Goal: Task Accomplishment & Management: Manage account settings

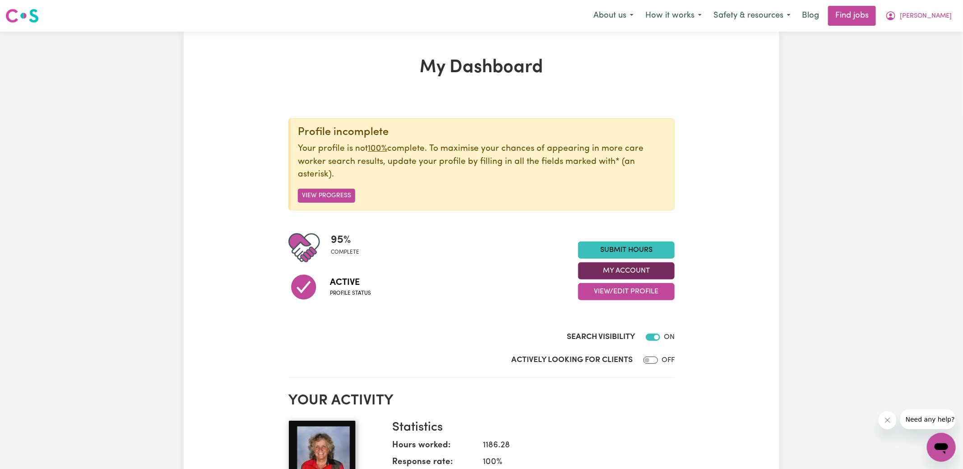
click at [608, 266] on button "My Account" at bounding box center [626, 270] width 97 height 17
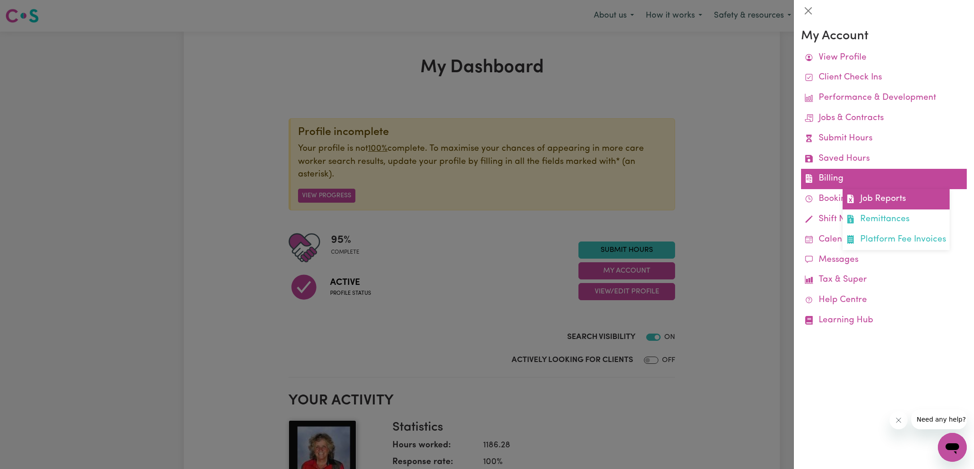
click at [861, 193] on link "Job Reports" at bounding box center [895, 199] width 107 height 20
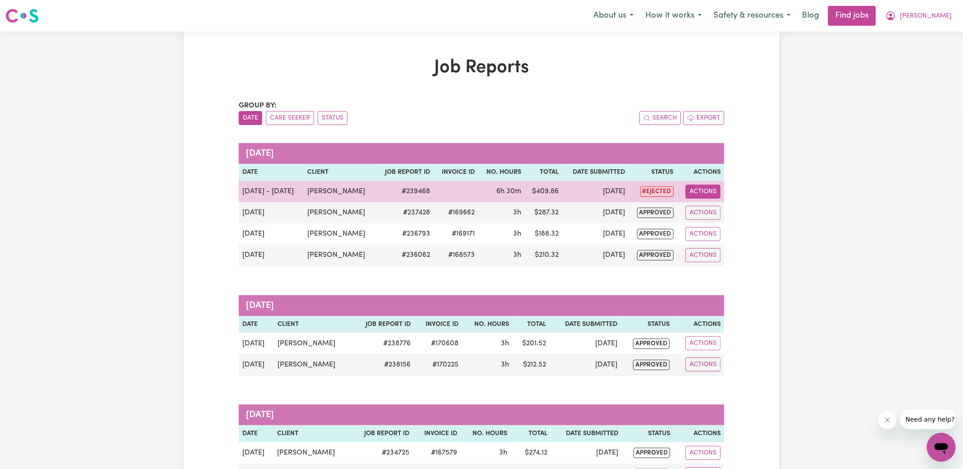
click at [696, 191] on button "Actions" at bounding box center [703, 192] width 35 height 14
click at [714, 205] on link "View Job Report" at bounding box center [725, 212] width 77 height 18
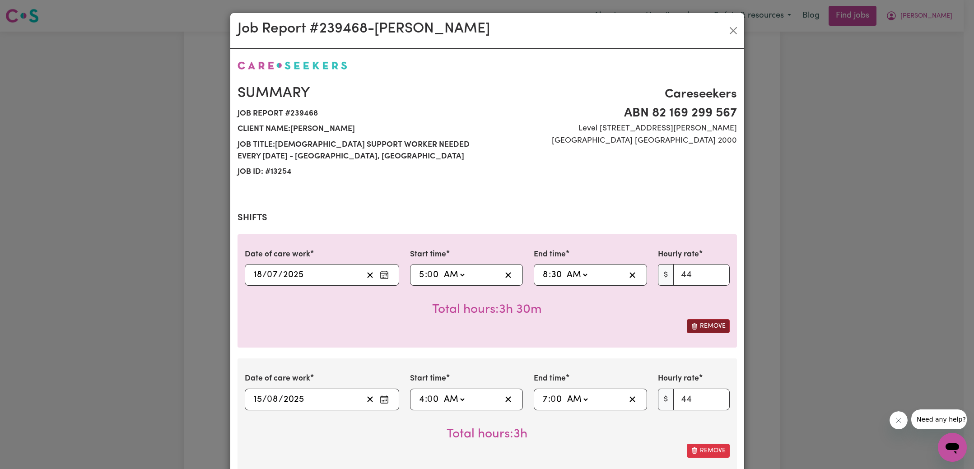
select select "44-Weekday"
drag, startPoint x: 702, startPoint y: 325, endPoint x: 685, endPoint y: 310, distance: 22.4
click at [702, 325] on button "Remove" at bounding box center [708, 326] width 43 height 14
type input "[DATE]"
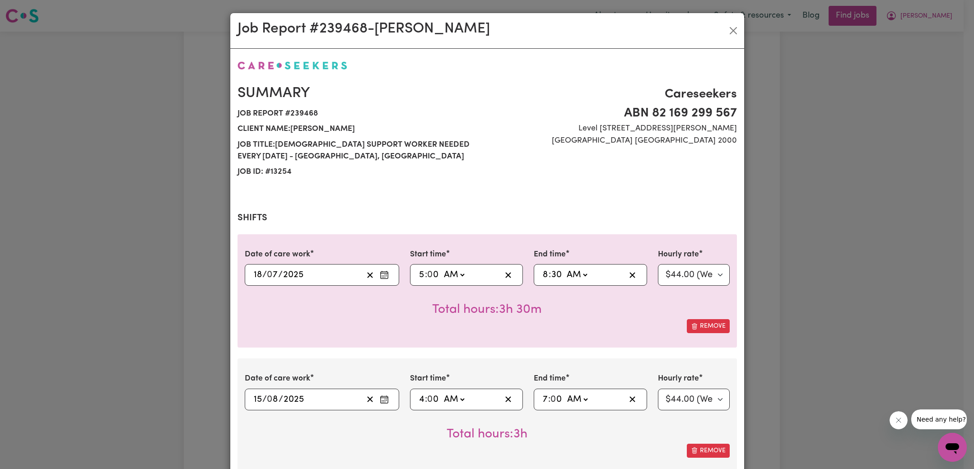
type input "15"
type input "8"
type input "04:00"
type input "4"
type input "07:00"
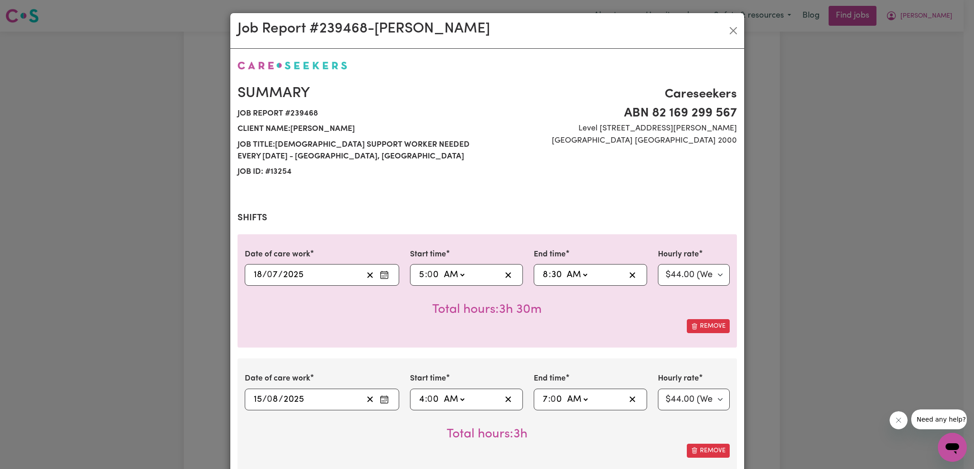
type input "7"
type input "0"
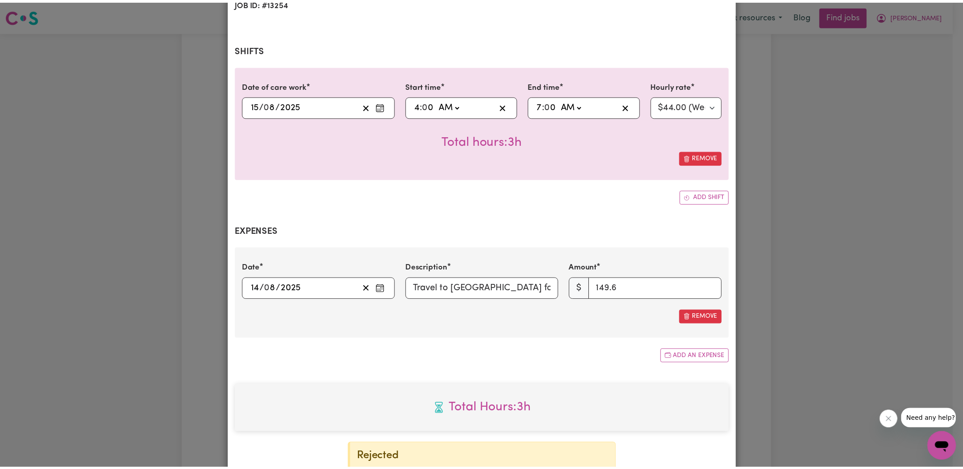
scroll to position [278, 0]
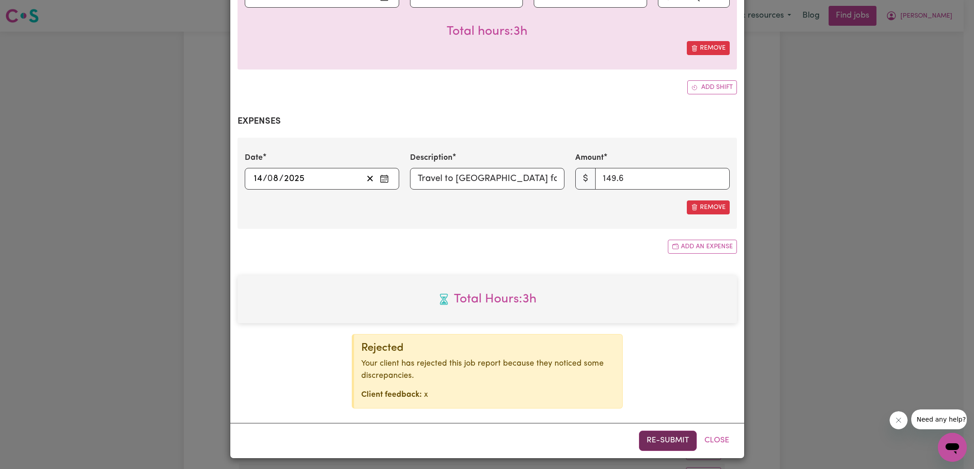
click at [681, 443] on button "Re-submit" at bounding box center [668, 441] width 58 height 20
click at [842, 285] on div "Job Report # 239468 - [PERSON_NAME] Summary Job report # 239468 Client name: [P…" at bounding box center [487, 234] width 974 height 469
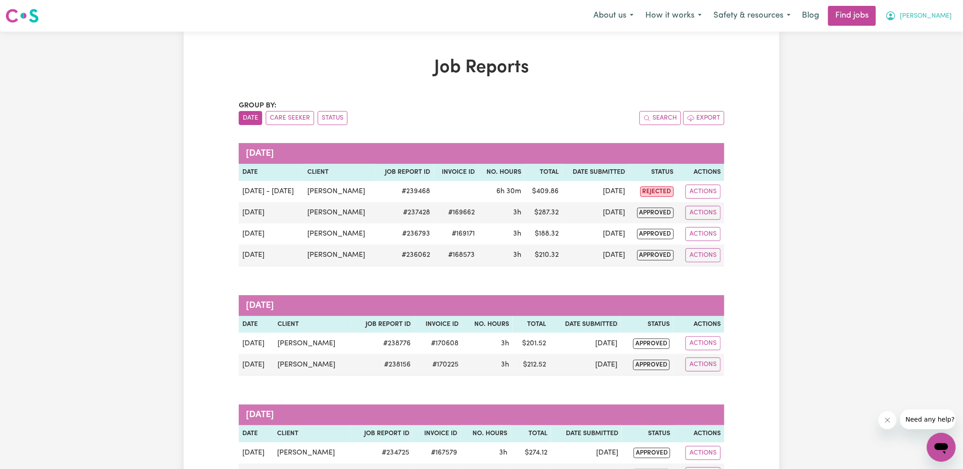
click at [896, 14] on icon "My Account" at bounding box center [891, 15] width 9 height 9
click at [907, 65] on link "Logout" at bounding box center [921, 68] width 71 height 17
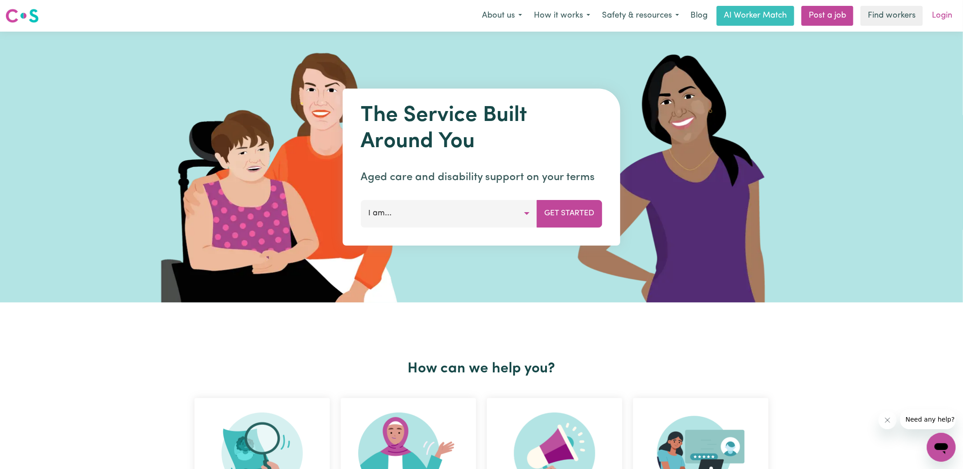
click at [939, 17] on link "Login" at bounding box center [942, 16] width 31 height 20
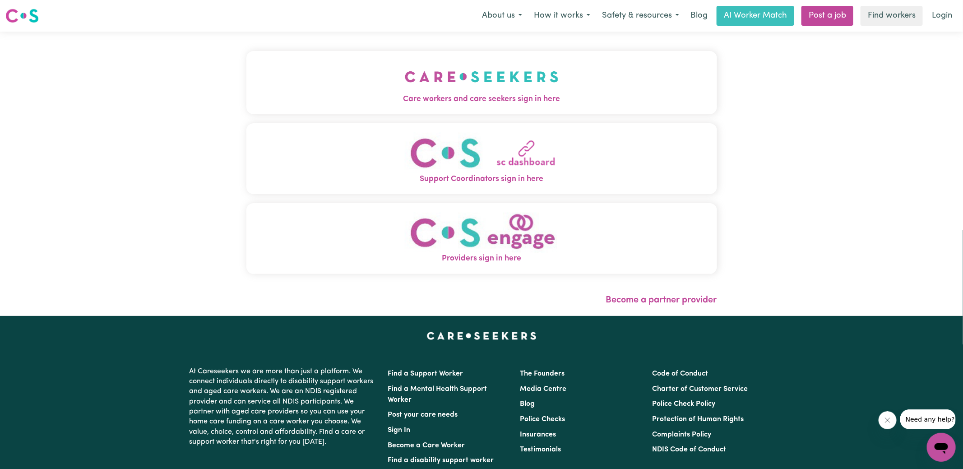
click at [337, 80] on button "Care workers and care seekers sign in here" at bounding box center [482, 82] width 471 height 63
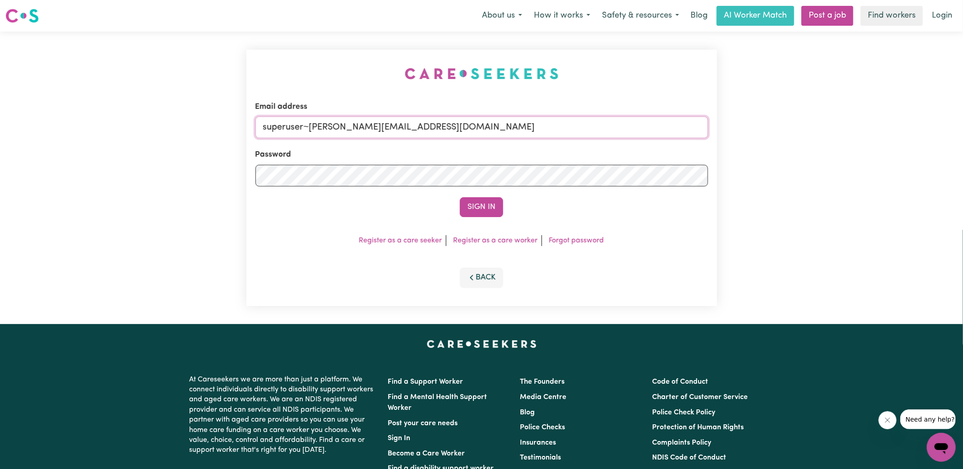
drag, startPoint x: 308, startPoint y: 129, endPoint x: 714, endPoint y: 165, distance: 407.9
click at [714, 165] on div "Email address superuser~[PERSON_NAME][EMAIL_ADDRESS][DOMAIN_NAME] Password Sign…" at bounding box center [482, 178] width 471 height 256
type input "[EMAIL_ADDRESS][DOMAIN_NAME]"
click at [460, 197] on button "Sign In" at bounding box center [481, 207] width 43 height 20
